Goal: Information Seeking & Learning: Learn about a topic

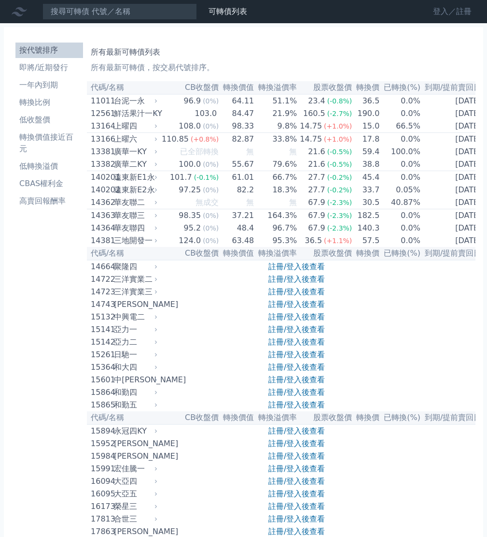
click at [438, 10] on link "登入／註冊" at bounding box center [452, 11] width 54 height 15
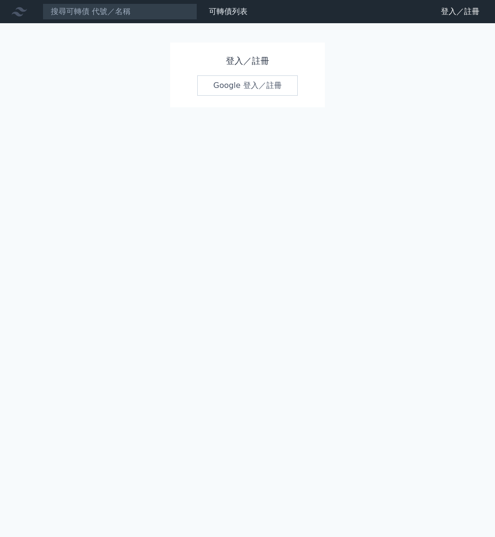
click at [262, 87] on link "Google 登入／註冊" at bounding box center [247, 85] width 100 height 20
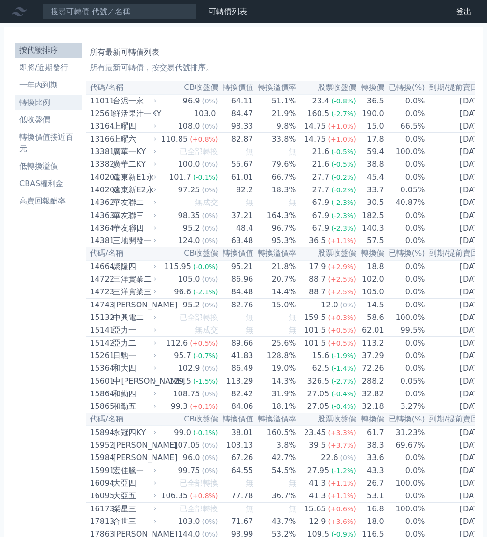
click at [54, 99] on li "轉換比例" at bounding box center [48, 103] width 67 height 12
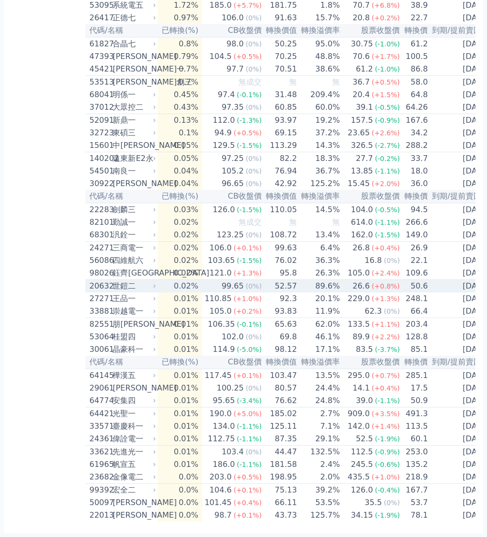
scroll to position [2240, 0]
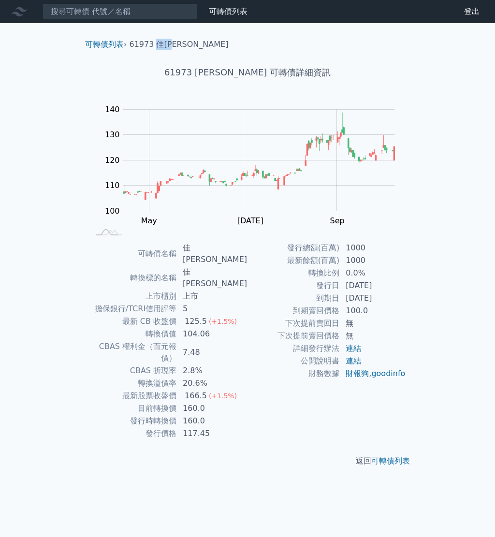
drag, startPoint x: 155, startPoint y: 45, endPoint x: 179, endPoint y: 42, distance: 24.3
click at [179, 42] on li "61973 佳必琪三" at bounding box center [178, 45] width 99 height 12
copy li "佳[PERSON_NAME]"
click at [88, 7] on input at bounding box center [119, 11] width 155 height 16
paste input "佳[PERSON_NAME]"
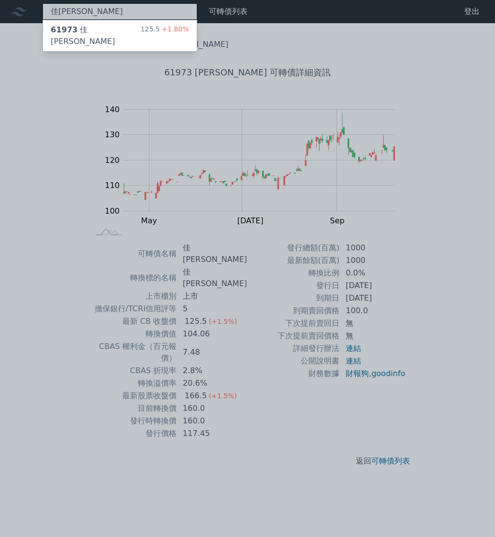
type input "佳[PERSON_NAME]"
click at [262, 16] on div at bounding box center [247, 268] width 495 height 537
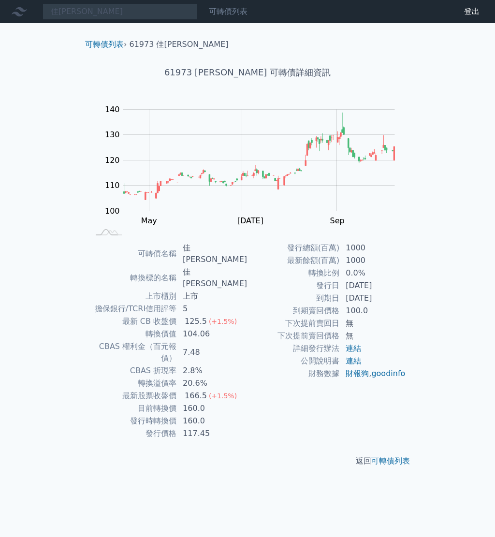
click at [236, 16] on link "可轉債列表" at bounding box center [228, 11] width 39 height 9
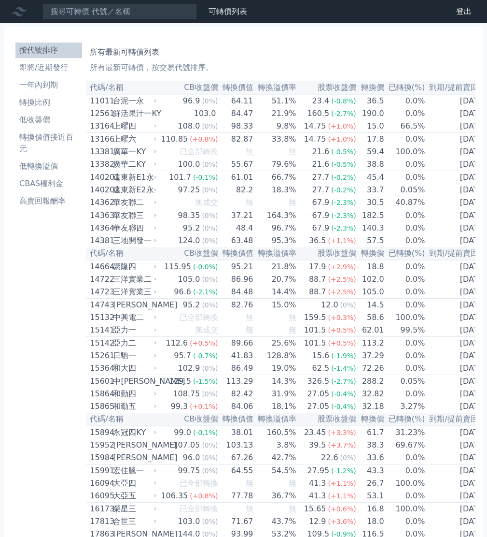
scroll to position [3727, 0]
